Goal: Information Seeking & Learning: Learn about a topic

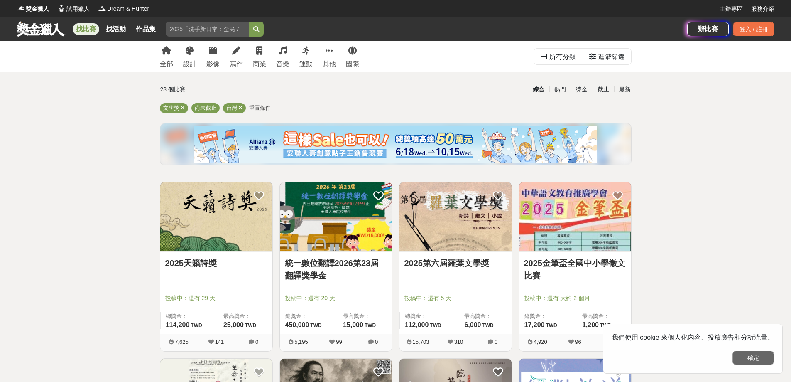
click at [772, 359] on button "確定" at bounding box center [754, 358] width 42 height 14
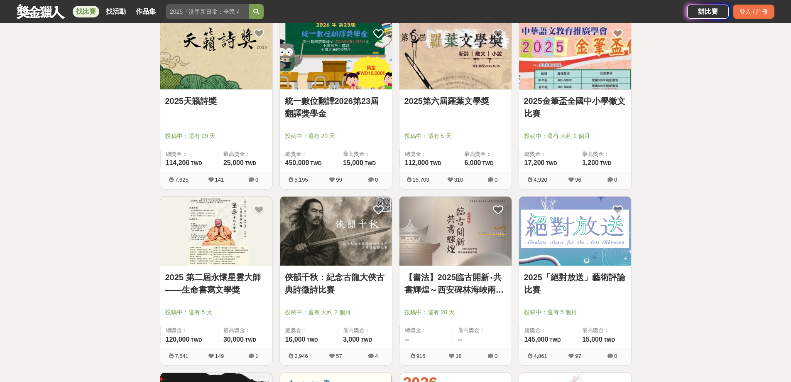
scroll to position [208, 0]
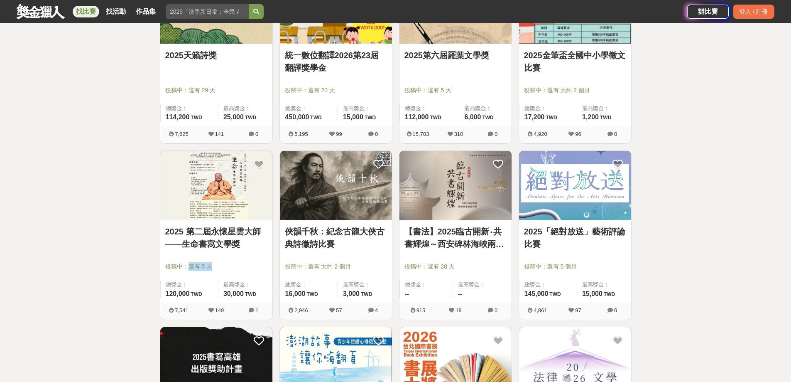
drag, startPoint x: 187, startPoint y: 263, endPoint x: 210, endPoint y: 266, distance: 23.4
click at [210, 266] on span "投稿中：還有 5 天" at bounding box center [216, 266] width 102 height 9
click at [239, 266] on span "投稿中：還有 5 天" at bounding box center [216, 266] width 102 height 9
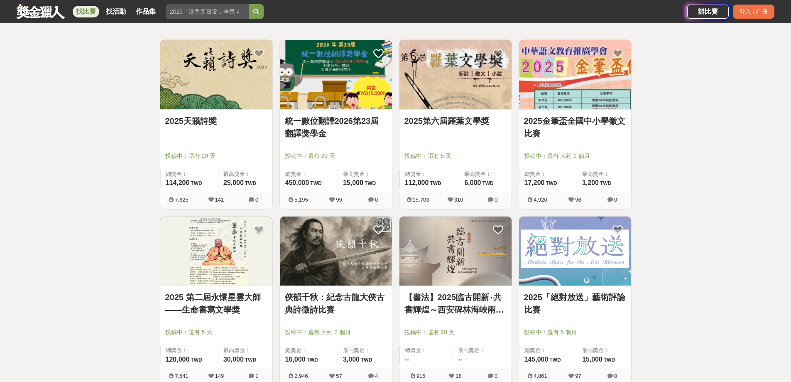
scroll to position [125, 0]
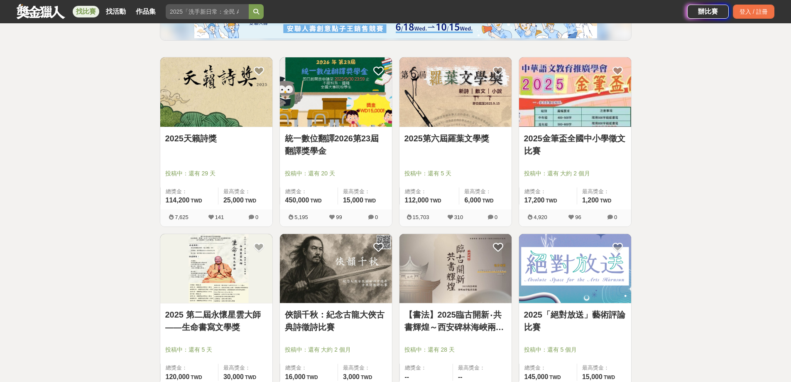
click at [469, 148] on div "2025第六屆羅葉文學獎" at bounding box center [456, 143] width 102 height 22
drag, startPoint x: 467, startPoint y: 150, endPoint x: 472, endPoint y: 179, distance: 30.3
click at [466, 150] on div "2025第六屆羅葉文學獎" at bounding box center [456, 143] width 102 height 22
click at [452, 147] on div "2025第六屆羅葉文學獎" at bounding box center [456, 143] width 102 height 22
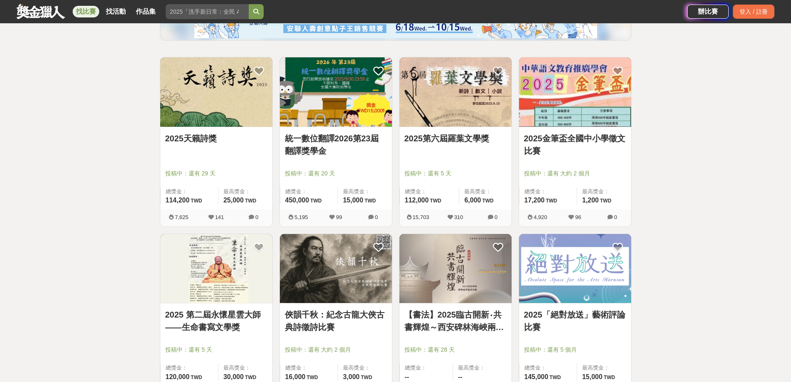
click at [471, 153] on div "2025第六屆羅葉文學獎" at bounding box center [456, 143] width 102 height 22
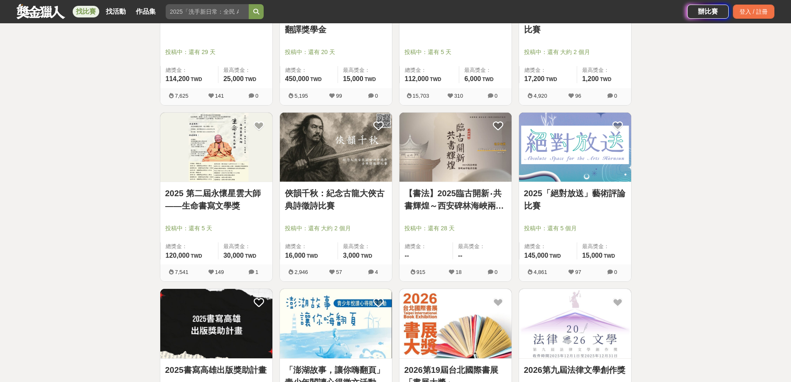
scroll to position [166, 0]
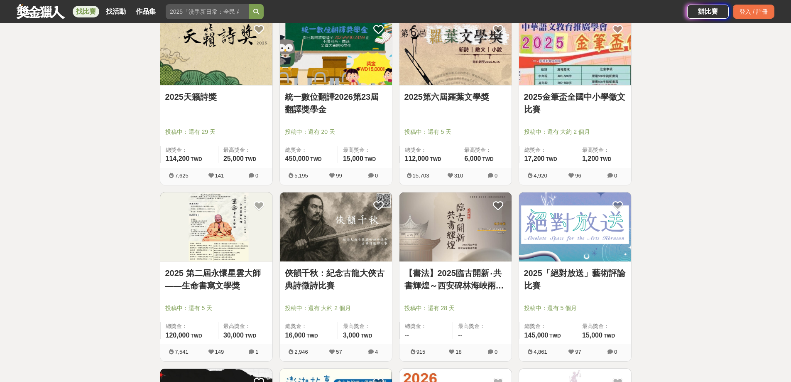
click at [452, 99] on link "2025第六屆羅葉文學獎" at bounding box center [456, 97] width 102 height 12
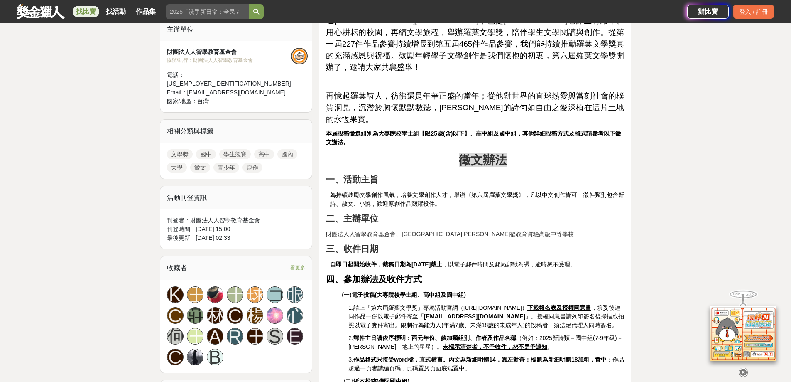
scroll to position [332, 0]
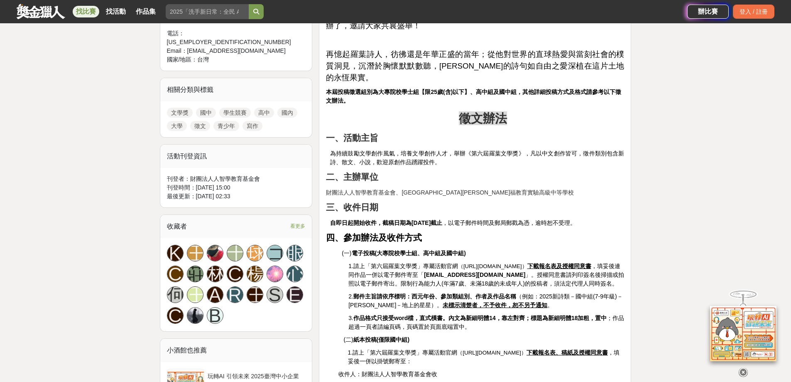
drag, startPoint x: 418, startPoint y: 198, endPoint x: 456, endPoint y: 199, distance: 37.4
click at [442, 219] on strong "自即日起開始收件，截稿日期為[DATE]截止" at bounding box center [386, 222] width 112 height 7
click at [504, 231] on p "四、參加辦法及收件方式" at bounding box center [475, 237] width 298 height 13
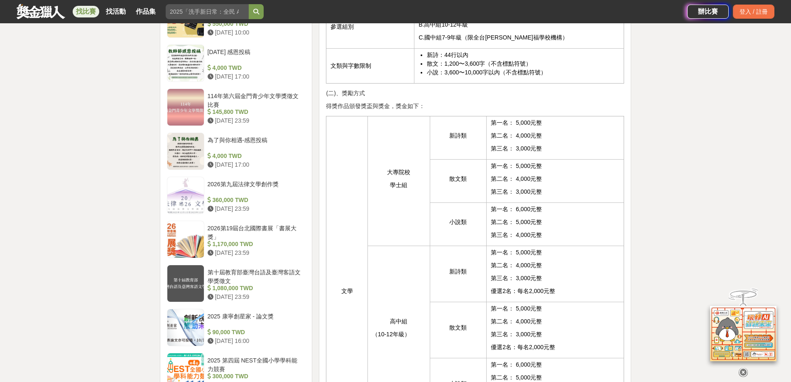
scroll to position [789, 0]
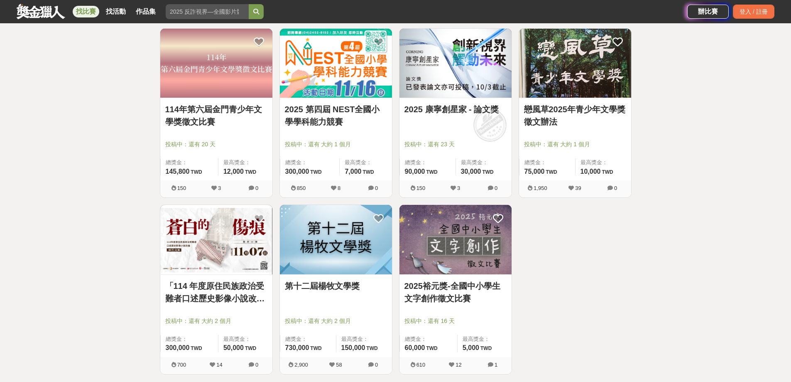
scroll to position [872, 0]
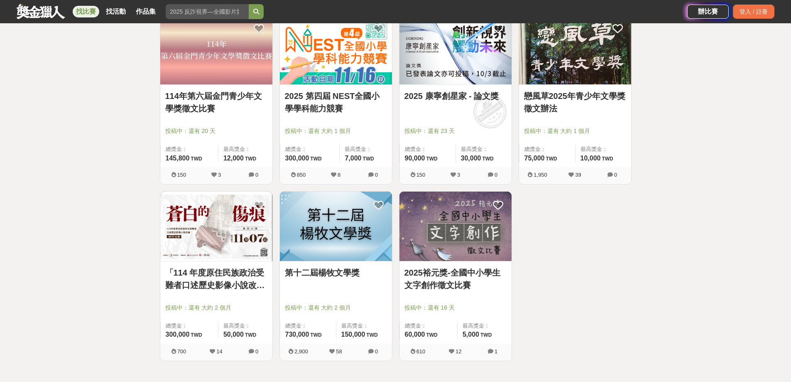
click at [575, 100] on link "戀風草2025年青少年文學獎徵文辦法" at bounding box center [575, 102] width 102 height 25
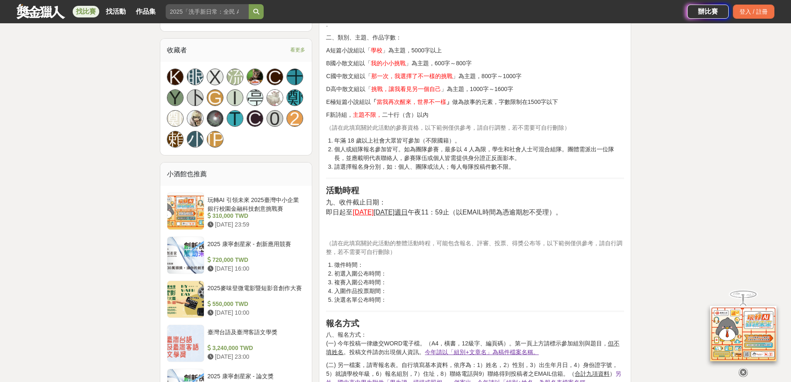
scroll to position [498, 0]
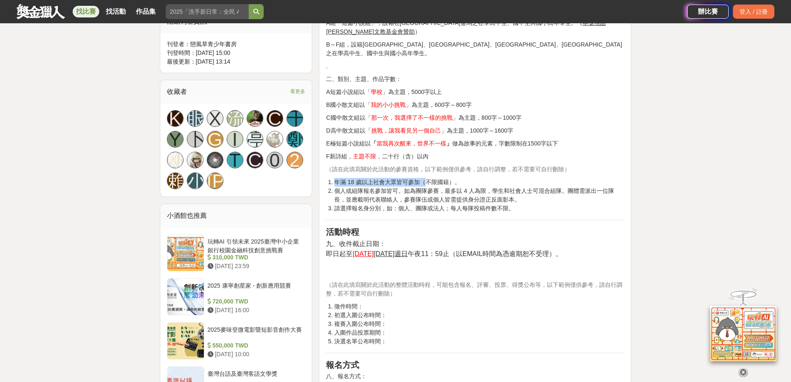
drag, startPoint x: 334, startPoint y: 163, endPoint x: 422, endPoint y: 162, distance: 88.1
click at [422, 178] on li "年滿 18 歲以上社會大眾皆可參加（不限國籍）。" at bounding box center [479, 182] width 290 height 9
click at [474, 178] on li "年滿 18 歲以上社會大眾皆可參加（不限國籍）。" at bounding box center [479, 182] width 290 height 9
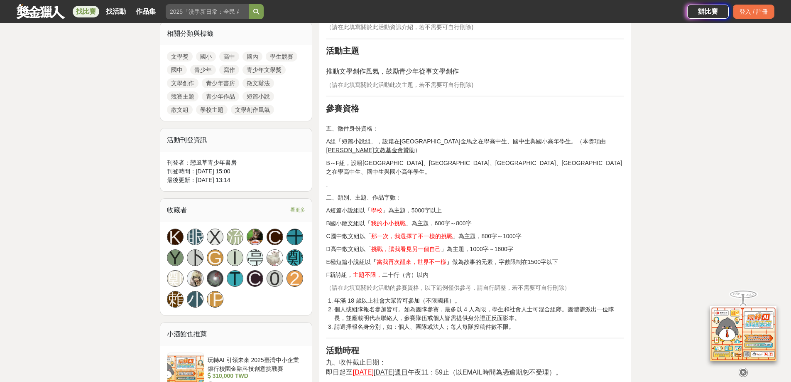
scroll to position [332, 0]
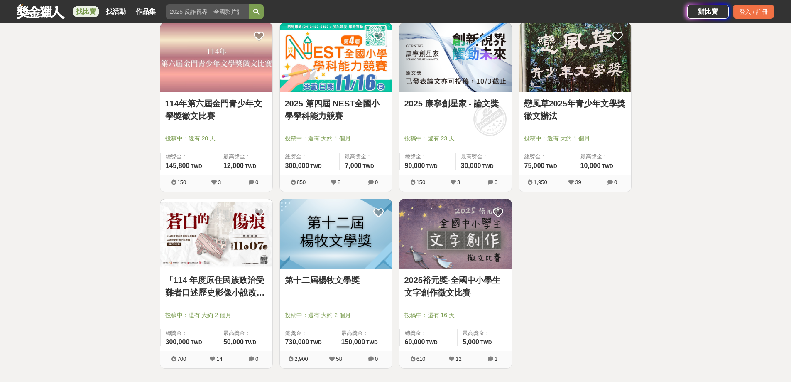
scroll to position [872, 0]
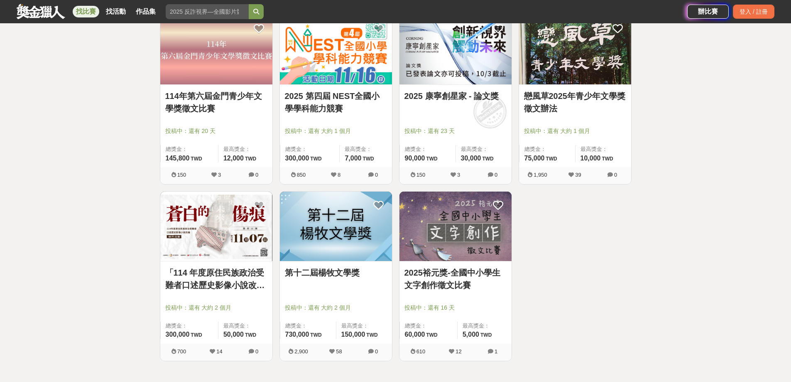
click at [438, 96] on link "2025 康寧創星家 - 論文獎" at bounding box center [456, 96] width 102 height 12
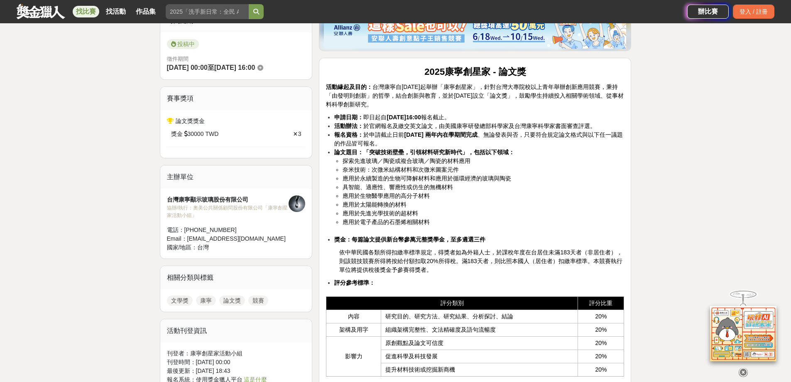
scroll to position [291, 0]
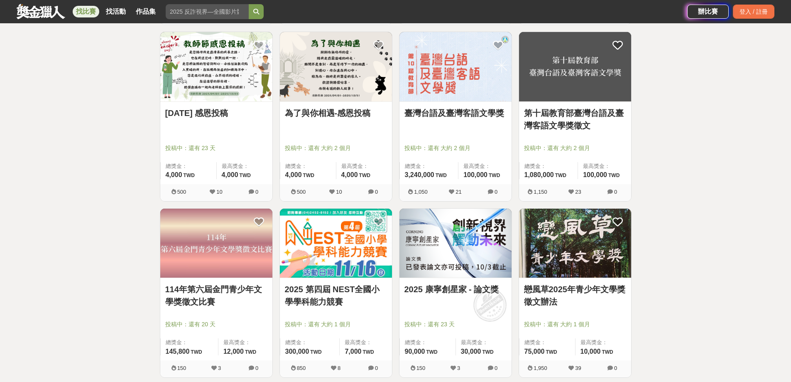
scroll to position [665, 0]
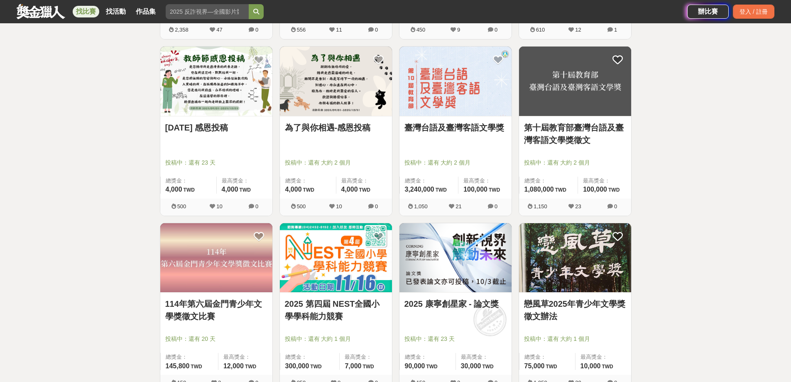
click at [344, 129] on link "為了與你相遇-感恩投稿" at bounding box center [336, 127] width 102 height 12
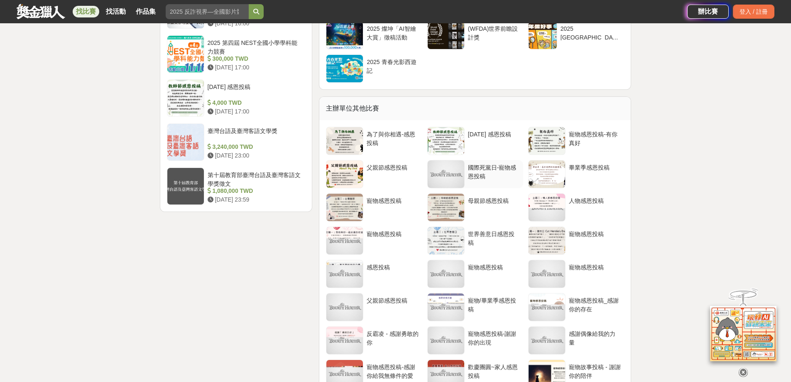
scroll to position [1080, 0]
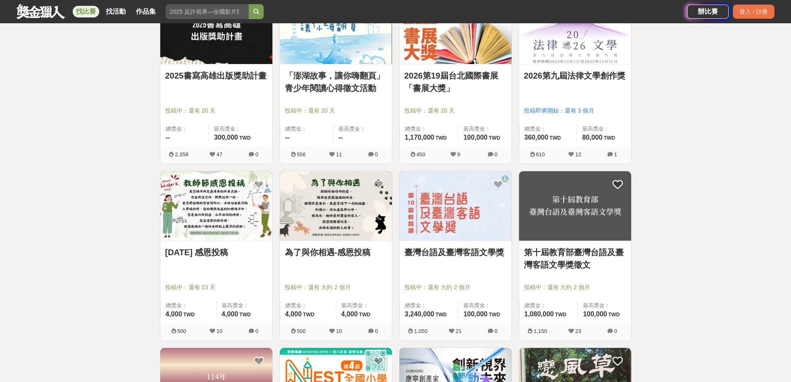
scroll to position [498, 0]
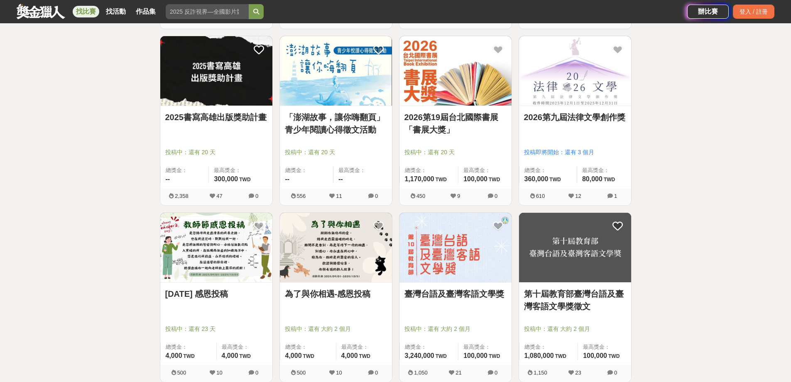
click at [477, 122] on link "2026第19屆台北國際書展「書展大獎」" at bounding box center [456, 123] width 102 height 25
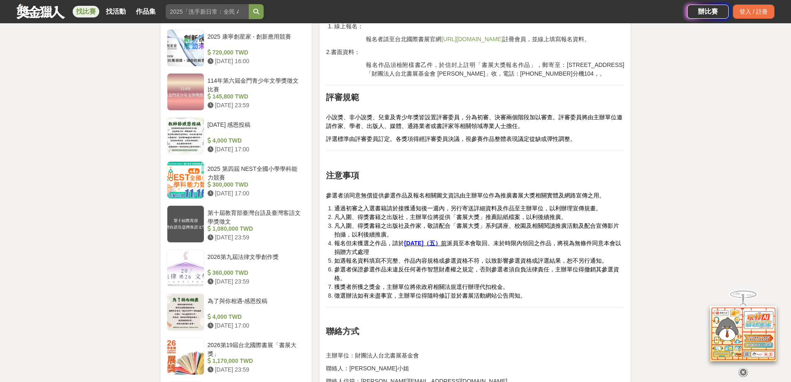
scroll to position [789, 0]
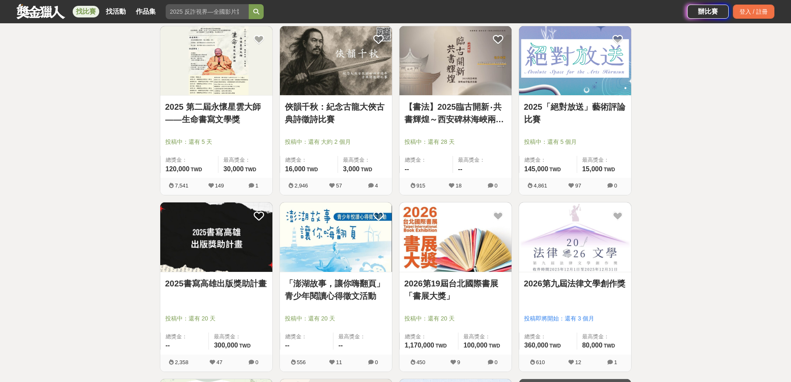
scroll to position [291, 0]
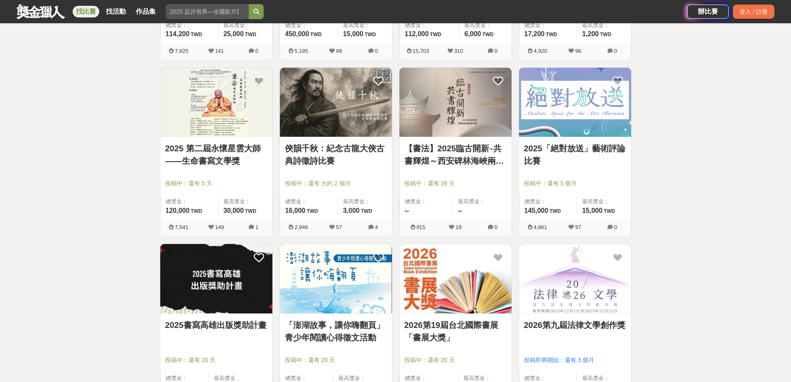
click at [571, 155] on link "2025「絕對放送」藝術評論比賽" at bounding box center [575, 154] width 102 height 25
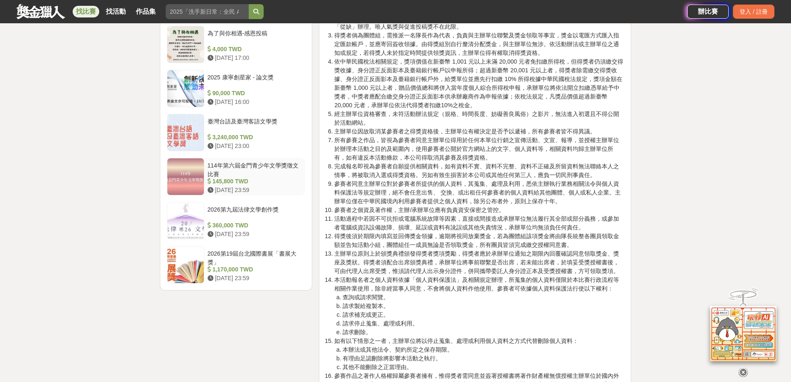
scroll to position [1038, 0]
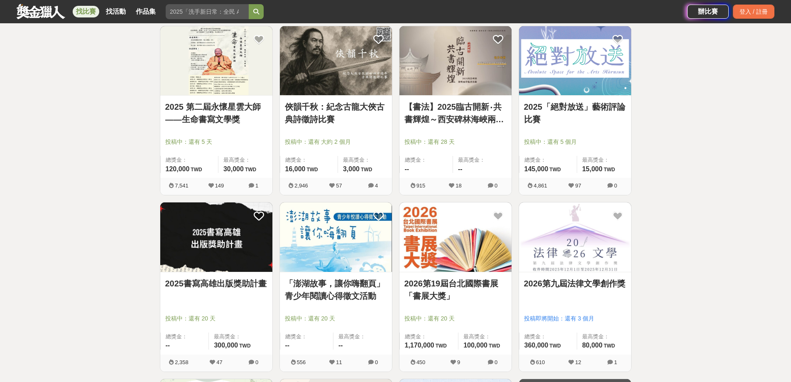
scroll to position [291, 0]
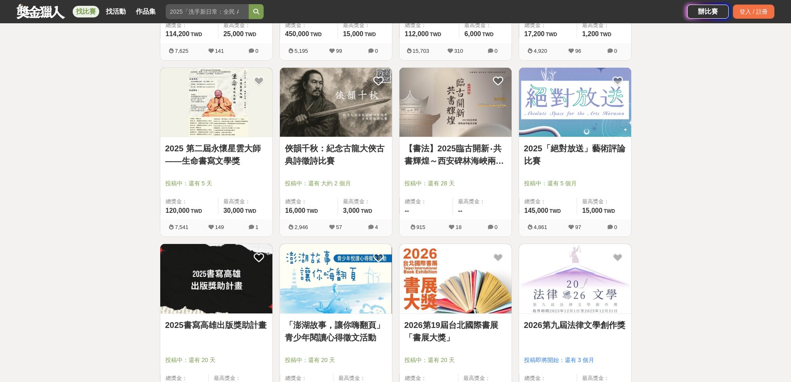
click at [472, 155] on link "【書法】2025臨古開新‧共書輝煌～西安碑林海峽兩岸臨書徵件活動" at bounding box center [456, 154] width 102 height 25
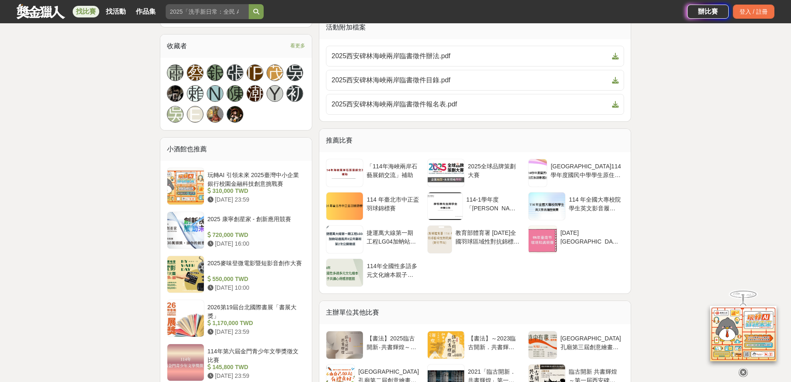
scroll to position [498, 0]
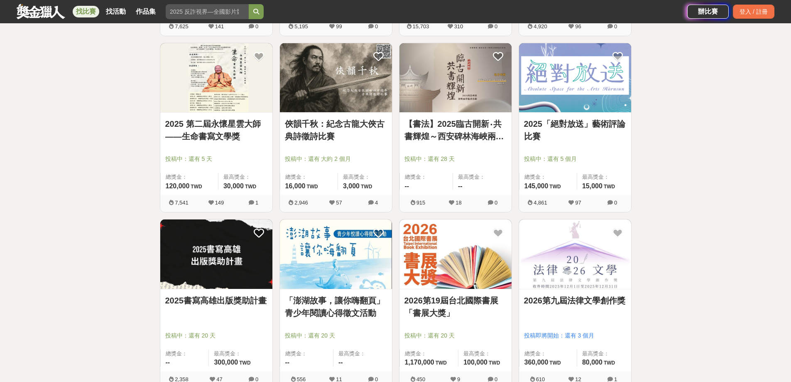
scroll to position [291, 0]
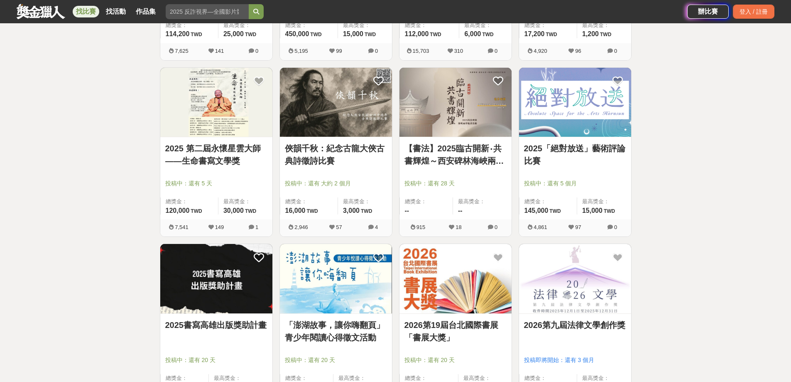
click at [329, 154] on link "俠韻千秋：紀念古龍大俠古典詩徵詩比賽" at bounding box center [336, 154] width 102 height 25
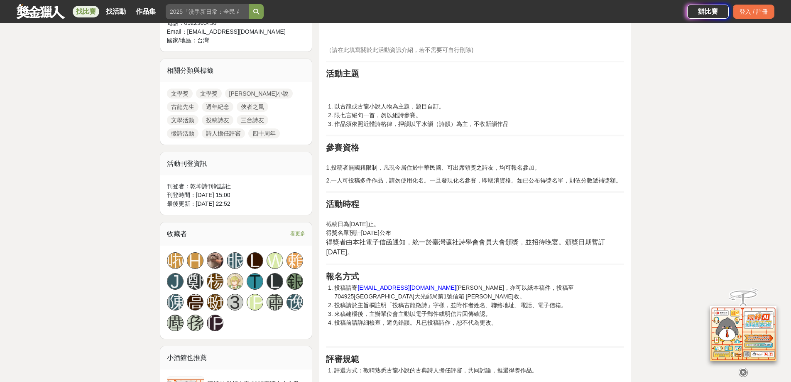
scroll to position [415, 0]
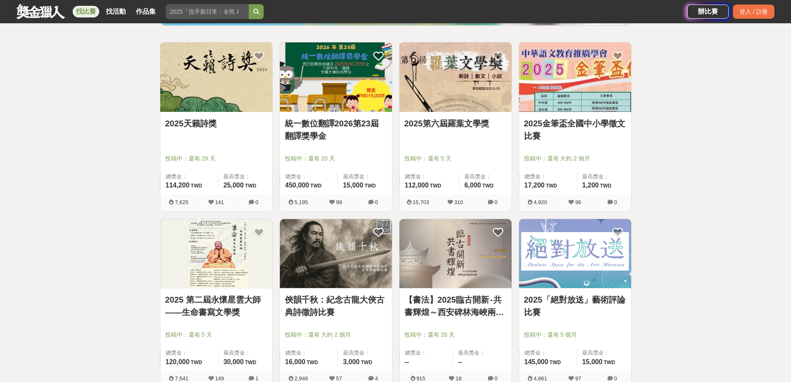
scroll to position [125, 0]
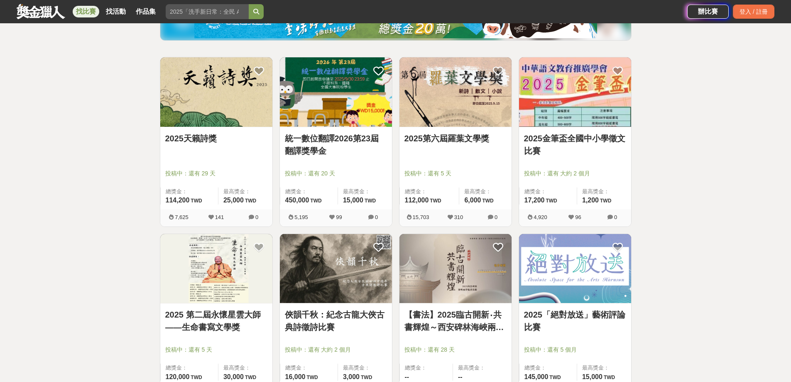
click at [216, 140] on link "2025天籟詩獎" at bounding box center [216, 138] width 102 height 12
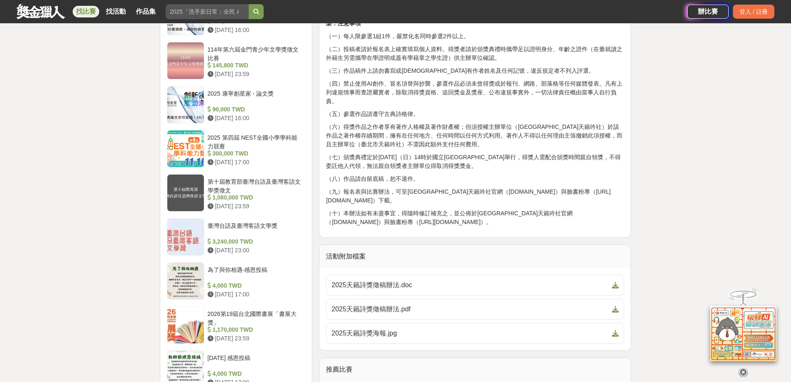
scroll to position [831, 0]
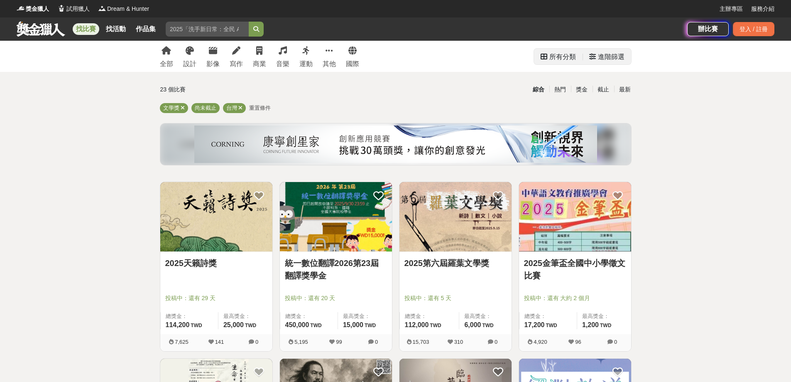
click at [599, 56] on div "進階篩選" at bounding box center [611, 57] width 27 height 17
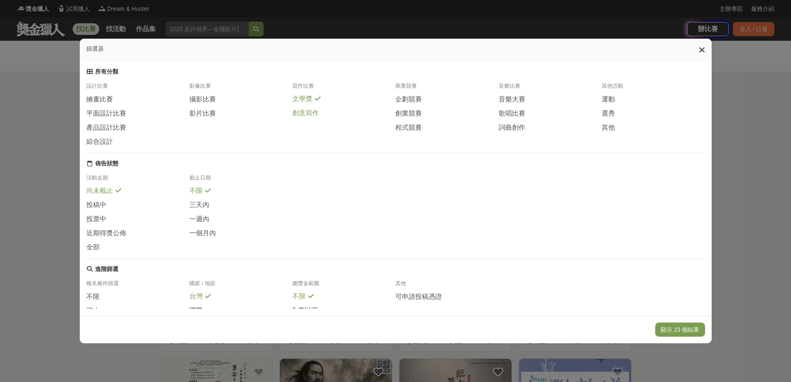
click at [309, 116] on span "創意寫作" at bounding box center [305, 113] width 27 height 9
click at [104, 212] on div "投稿中" at bounding box center [137, 207] width 103 height 14
click at [106, 196] on span "尚未截止" at bounding box center [99, 191] width 27 height 9
click at [107, 252] on div "全部" at bounding box center [137, 247] width 103 height 9
click at [105, 196] on span "尚未截止" at bounding box center [99, 191] width 27 height 9
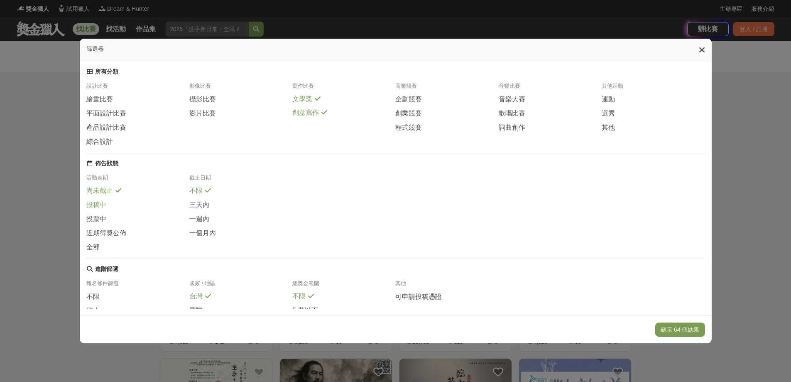
click at [100, 209] on span "投稿中" at bounding box center [96, 205] width 20 height 9
click at [103, 196] on span "尚未截止" at bounding box center [99, 191] width 27 height 9
click at [686, 334] on button "顯示 64 個結果" at bounding box center [679, 329] width 49 height 14
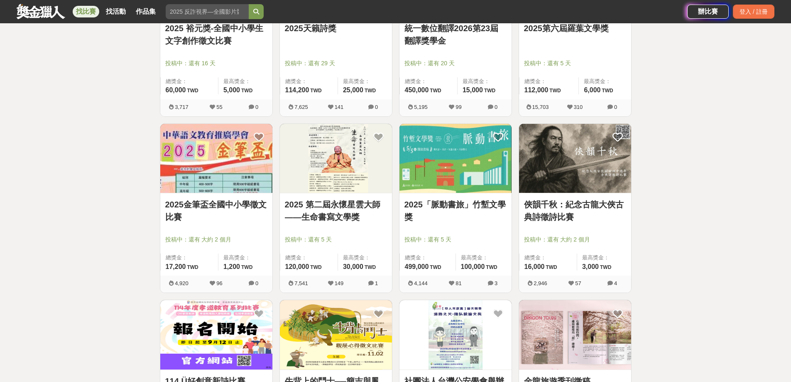
scroll to position [249, 0]
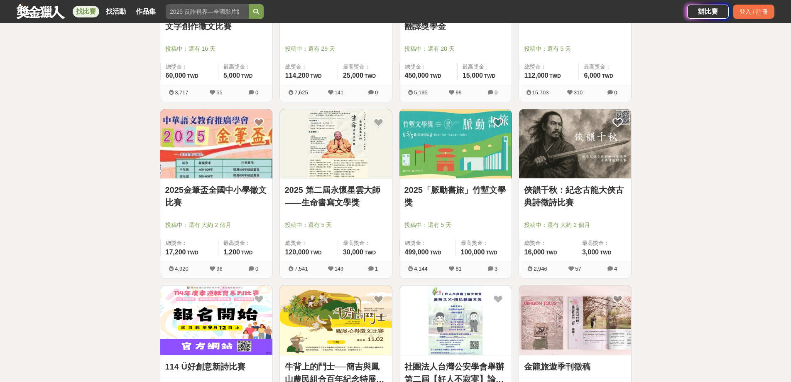
click at [455, 198] on link "2025「脈動書旅」竹塹文學獎" at bounding box center [456, 196] width 102 height 25
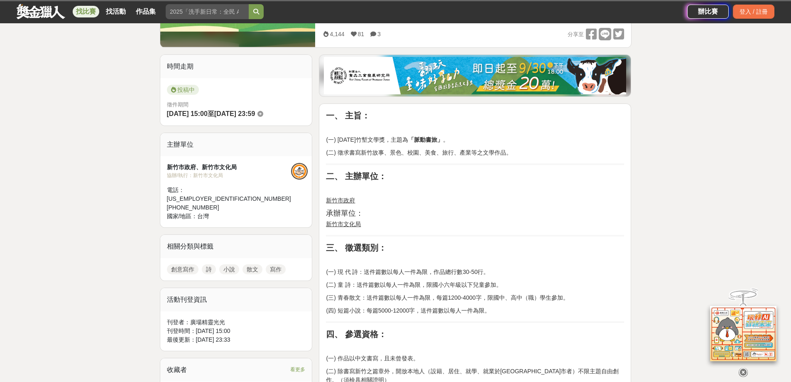
scroll to position [208, 0]
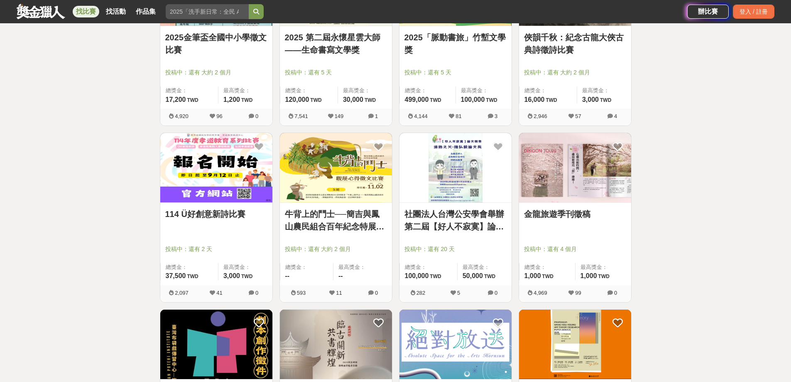
scroll to position [415, 0]
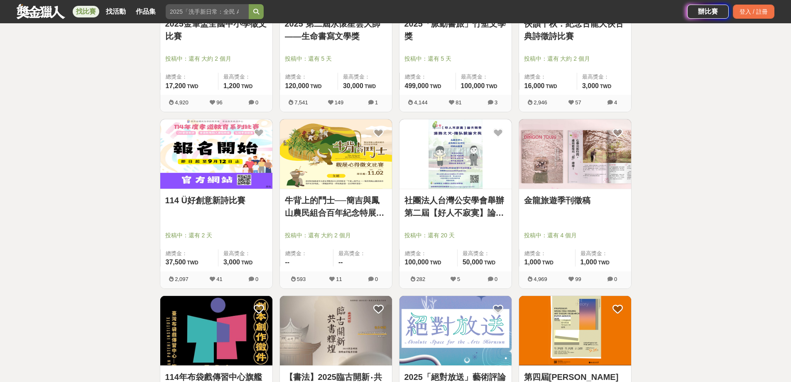
click at [472, 218] on link "社團法人台灣公安學會舉辦第二屆【好人不寂寞】論文競賽" at bounding box center [456, 206] width 102 height 25
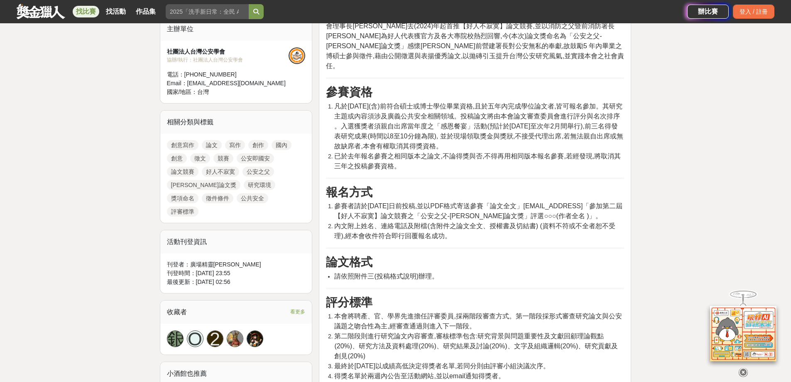
scroll to position [415, 0]
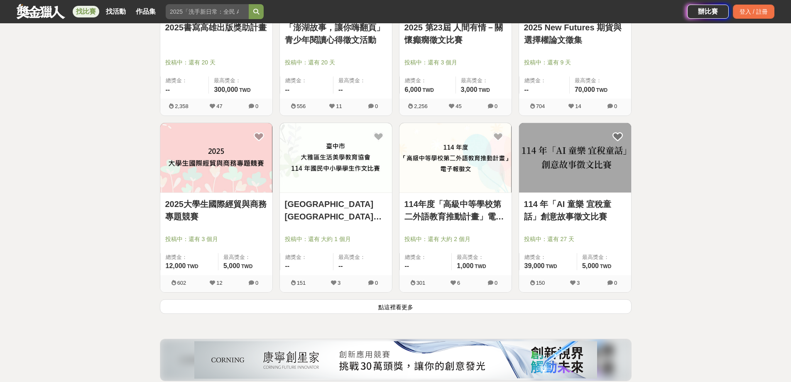
scroll to position [955, 0]
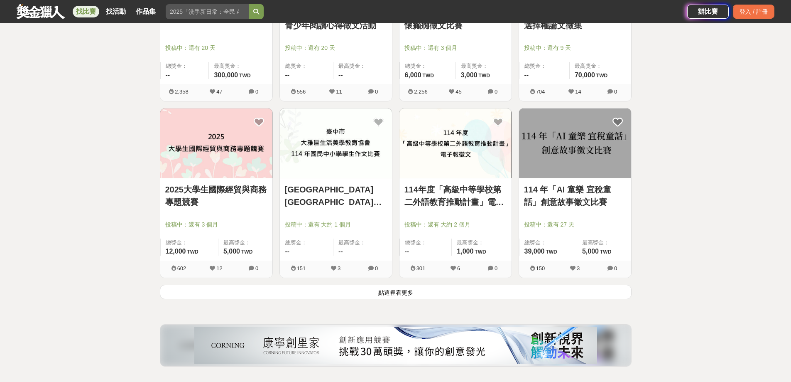
click at [415, 292] on button "點這裡看更多" at bounding box center [396, 292] width 472 height 15
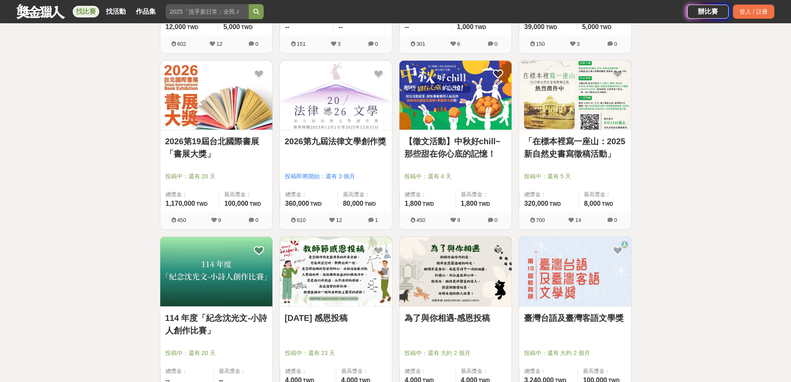
scroll to position [1246, 0]
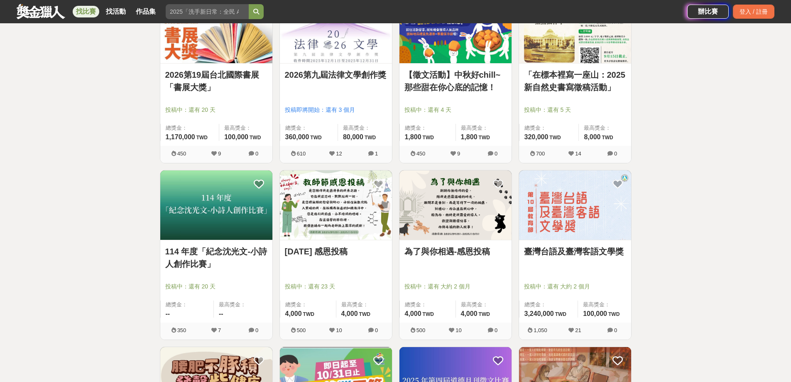
click at [565, 92] on link "「在標本裡寫一座山：2025新自然史書寫徵稿活動」" at bounding box center [575, 81] width 102 height 25
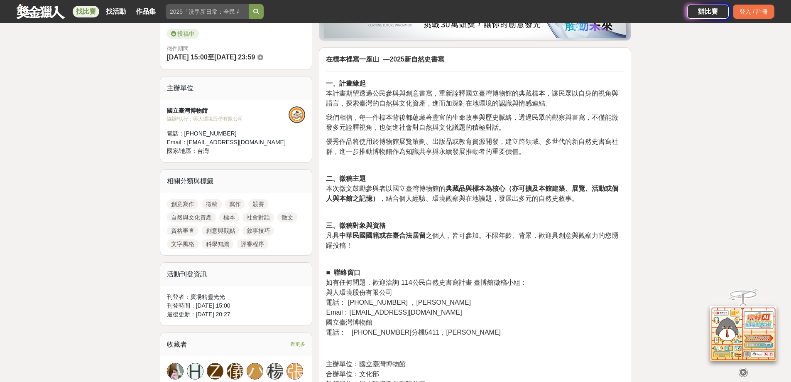
scroll to position [249, 0]
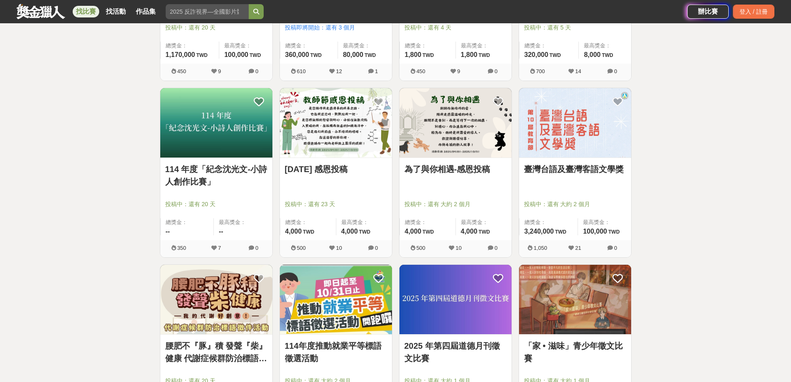
scroll to position [1329, 0]
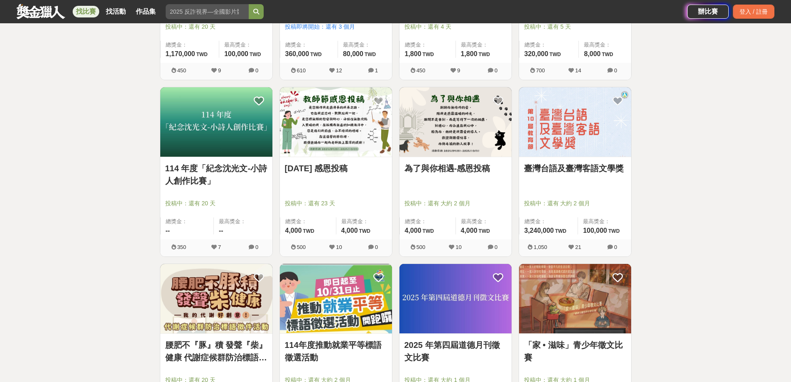
click at [217, 175] on link "114 年度「紀念沈光文-小詩人創作比賽」" at bounding box center [216, 174] width 102 height 25
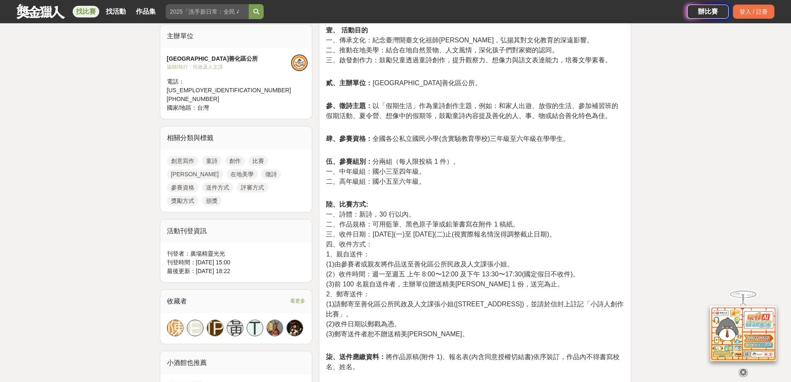
scroll to position [332, 0]
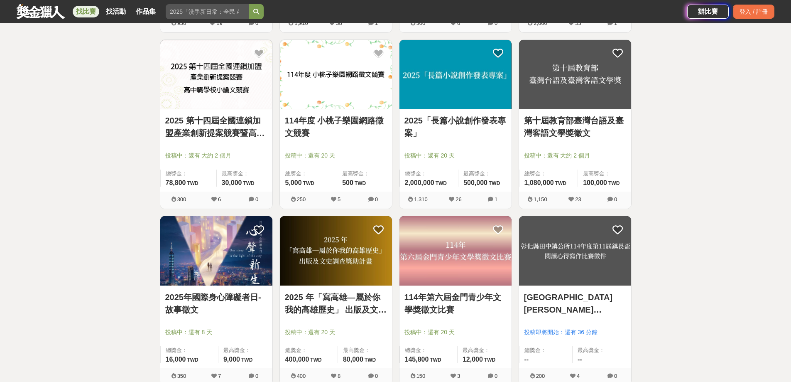
scroll to position [1745, 0]
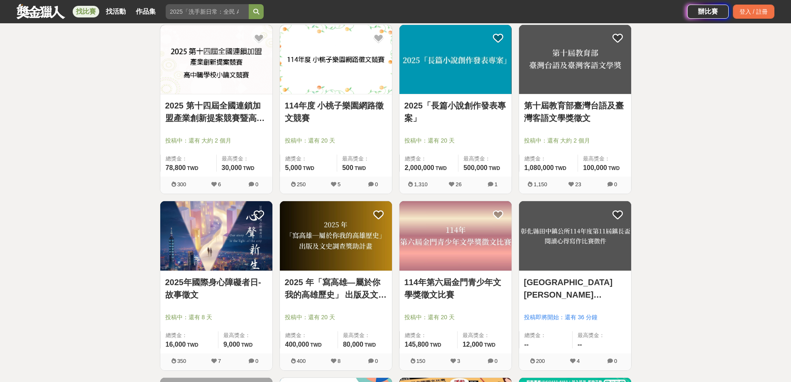
click at [470, 120] on link "2025「長篇小說創作發表專案」" at bounding box center [456, 111] width 102 height 25
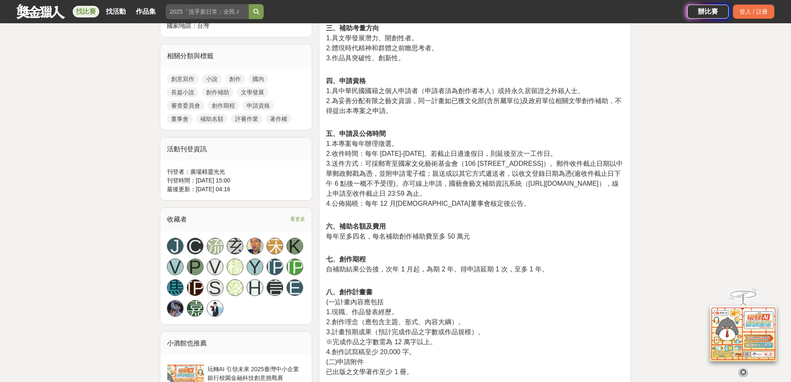
scroll to position [374, 0]
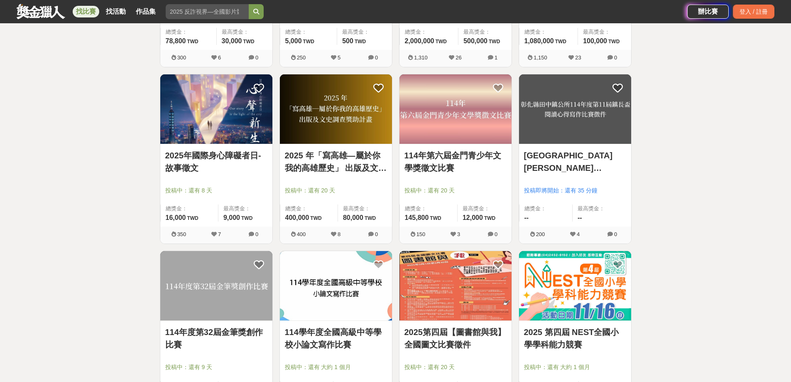
scroll to position [1869, 0]
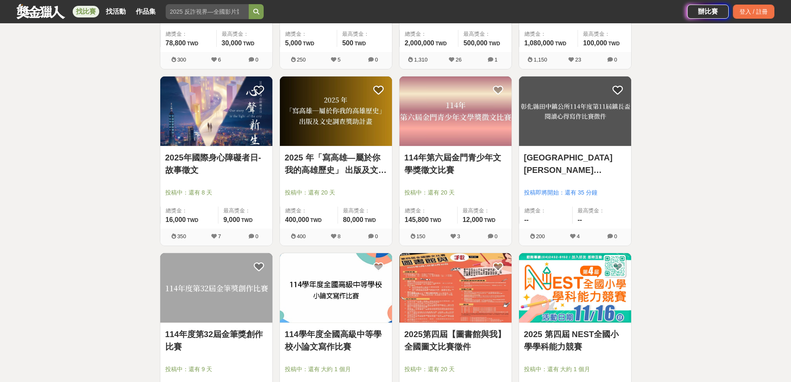
click at [366, 181] on div at bounding box center [338, 181] width 107 height 10
click at [363, 172] on link "2025 年「寫高雄—屬於你我的高雄歷史」 出版及文史調查獎助計畫" at bounding box center [336, 163] width 102 height 25
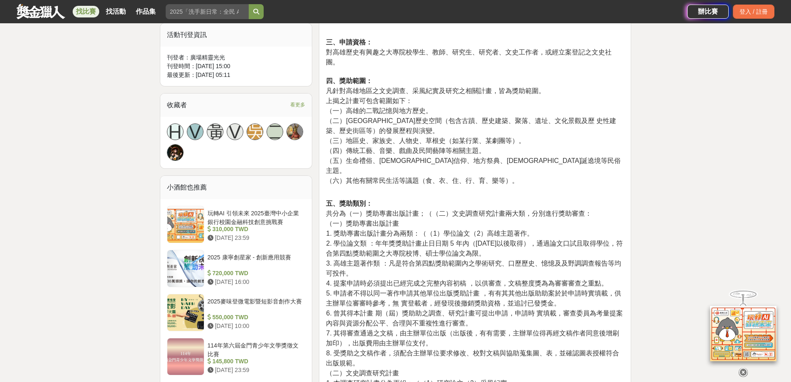
scroll to position [540, 0]
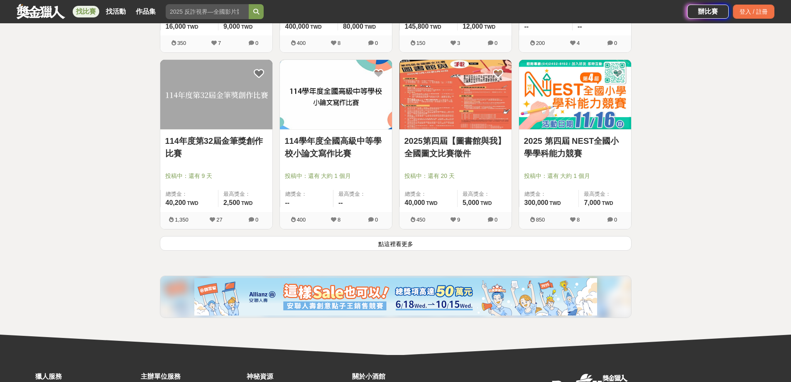
scroll to position [2077, 0]
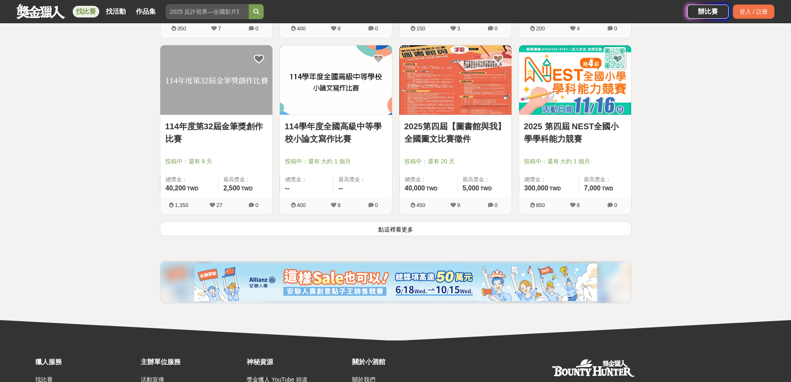
click at [216, 129] on link "114年度第32屆金筆獎創作比賽" at bounding box center [216, 132] width 102 height 25
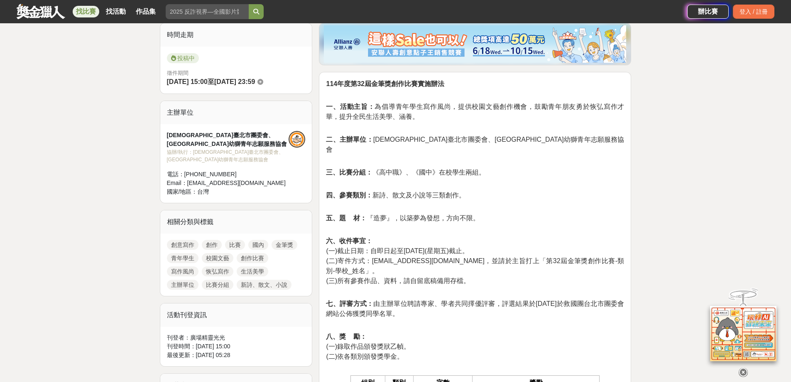
scroll to position [249, 0]
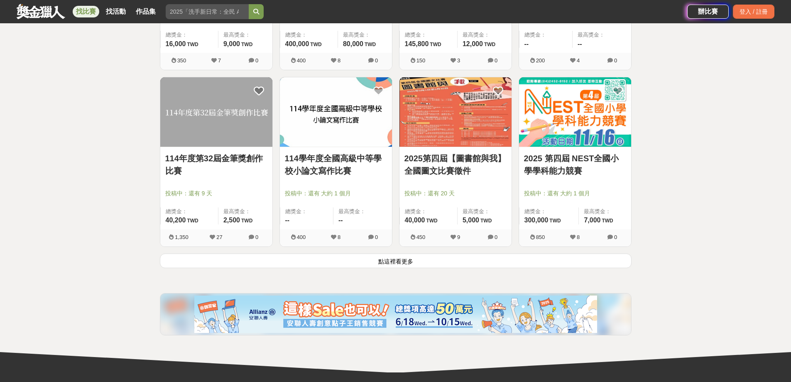
scroll to position [2077, 0]
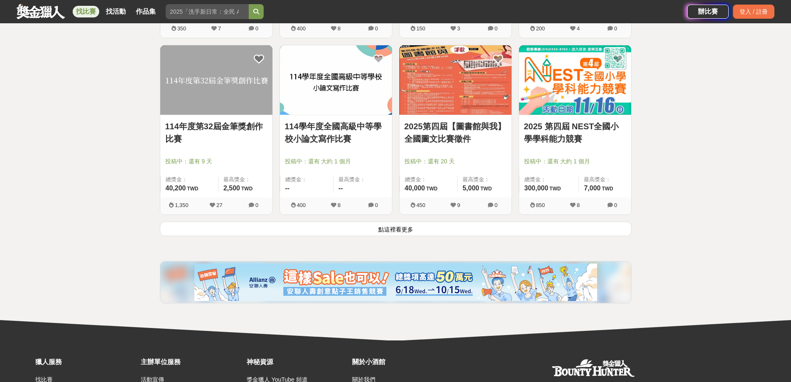
click at [414, 226] on button "點這裡看更多" at bounding box center [396, 228] width 472 height 15
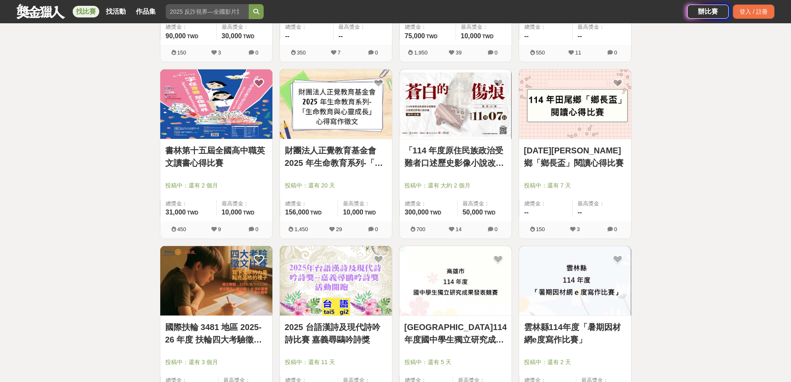
scroll to position [2409, 0]
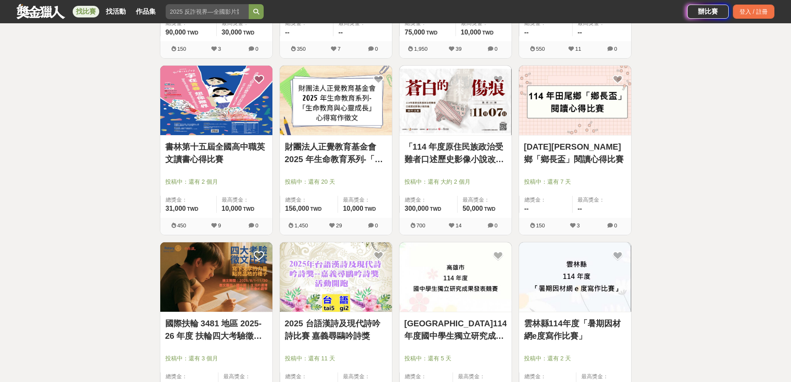
click at [339, 148] on link "財團法人正覺教育基金會 2025 年生命教育系列-「生命教育與心靈成長」心得寫作徵文" at bounding box center [336, 152] width 102 height 25
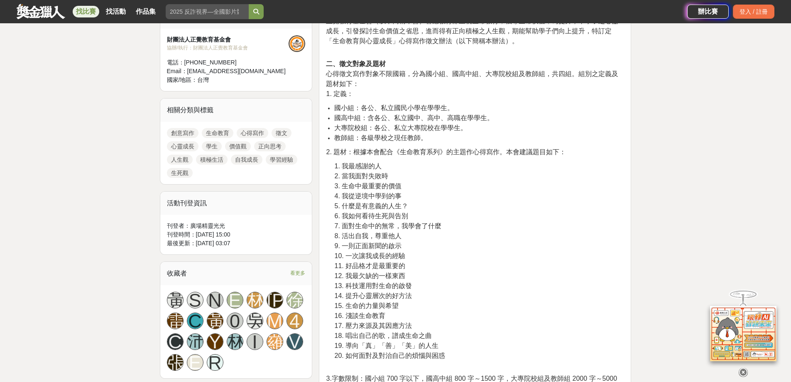
scroll to position [332, 0]
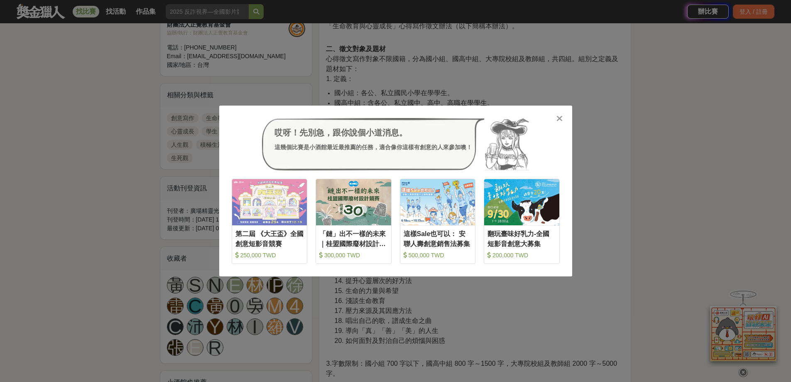
click at [559, 120] on icon at bounding box center [560, 118] width 6 height 8
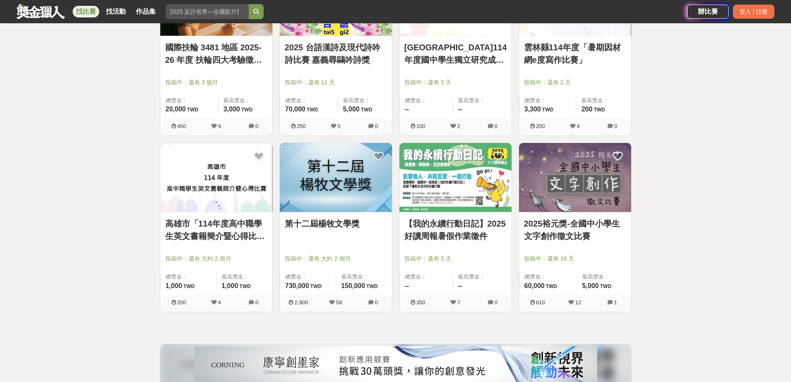
scroll to position [2700, 0]
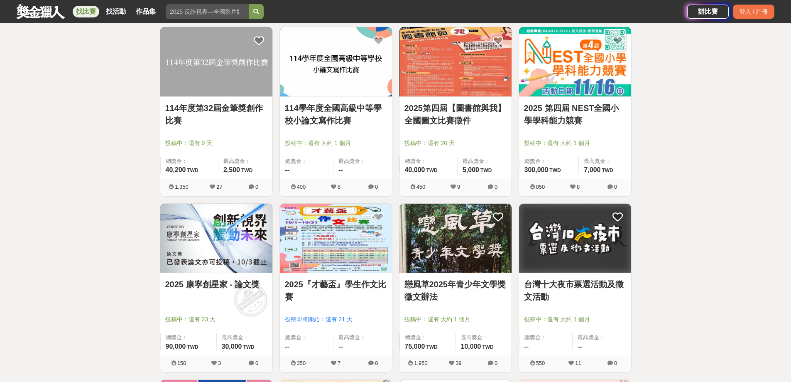
scroll to position [2077, 0]
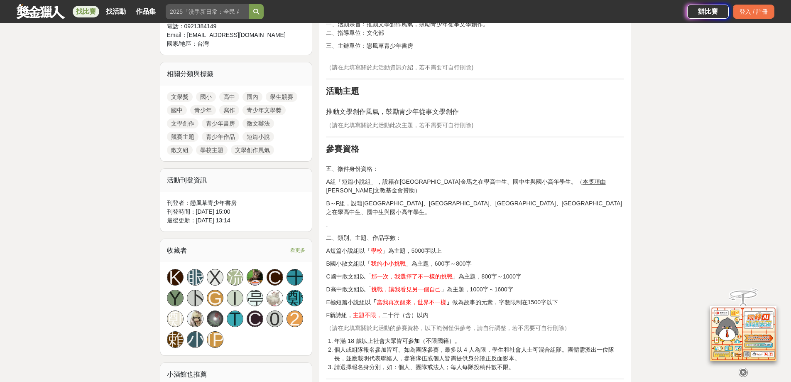
scroll to position [332, 0]
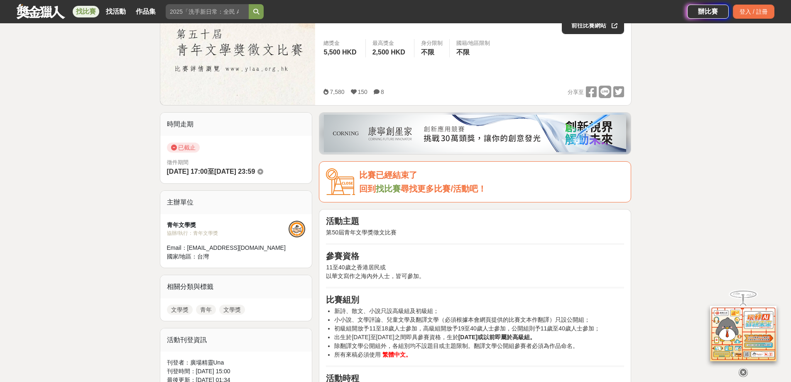
scroll to position [166, 0]
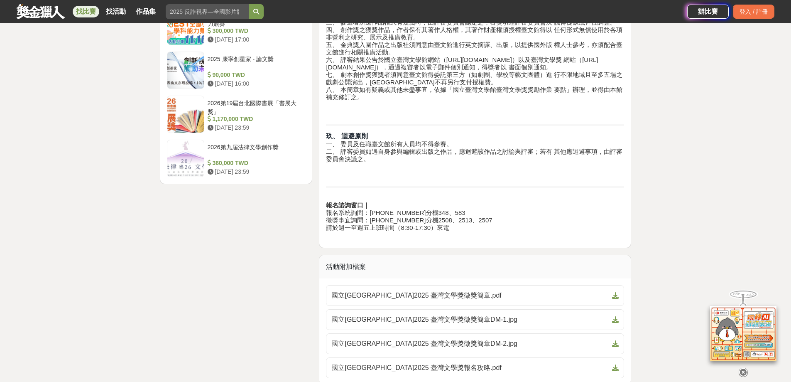
scroll to position [1246, 0]
